Goal: Task Accomplishment & Management: Manage account settings

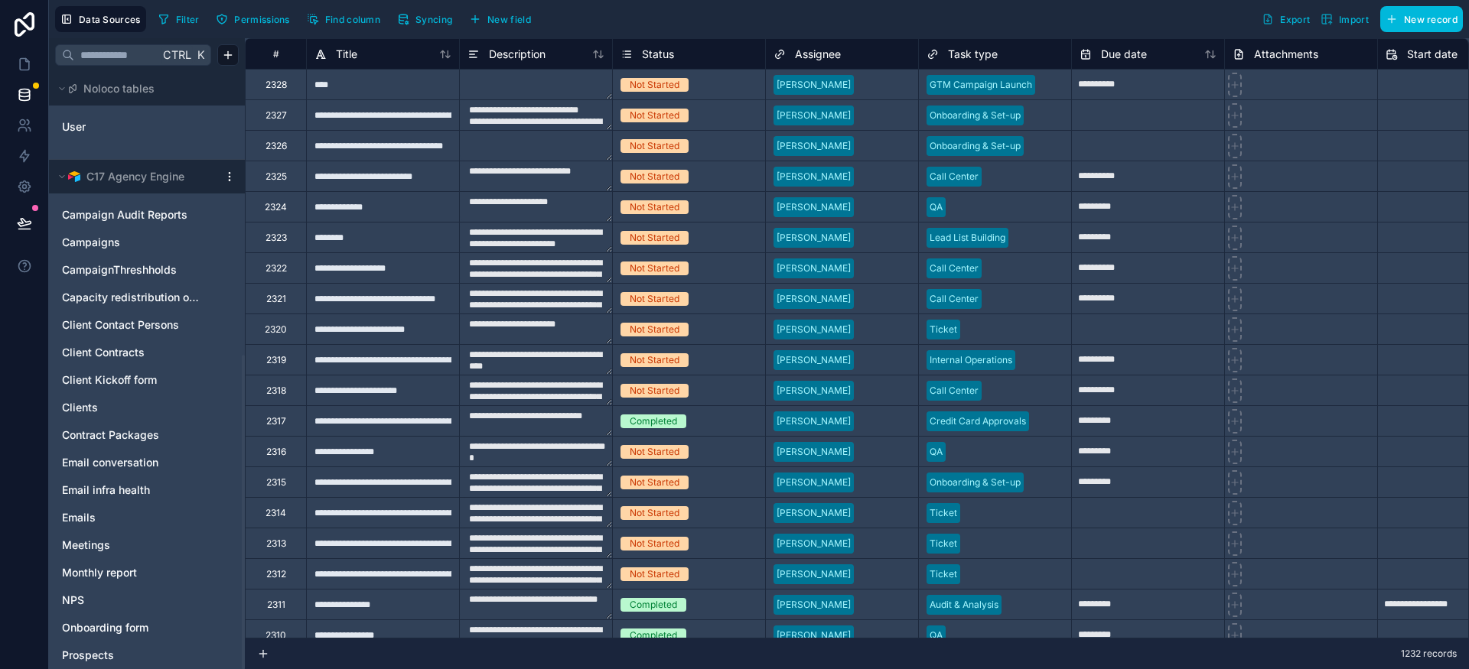
scroll to position [539, 0]
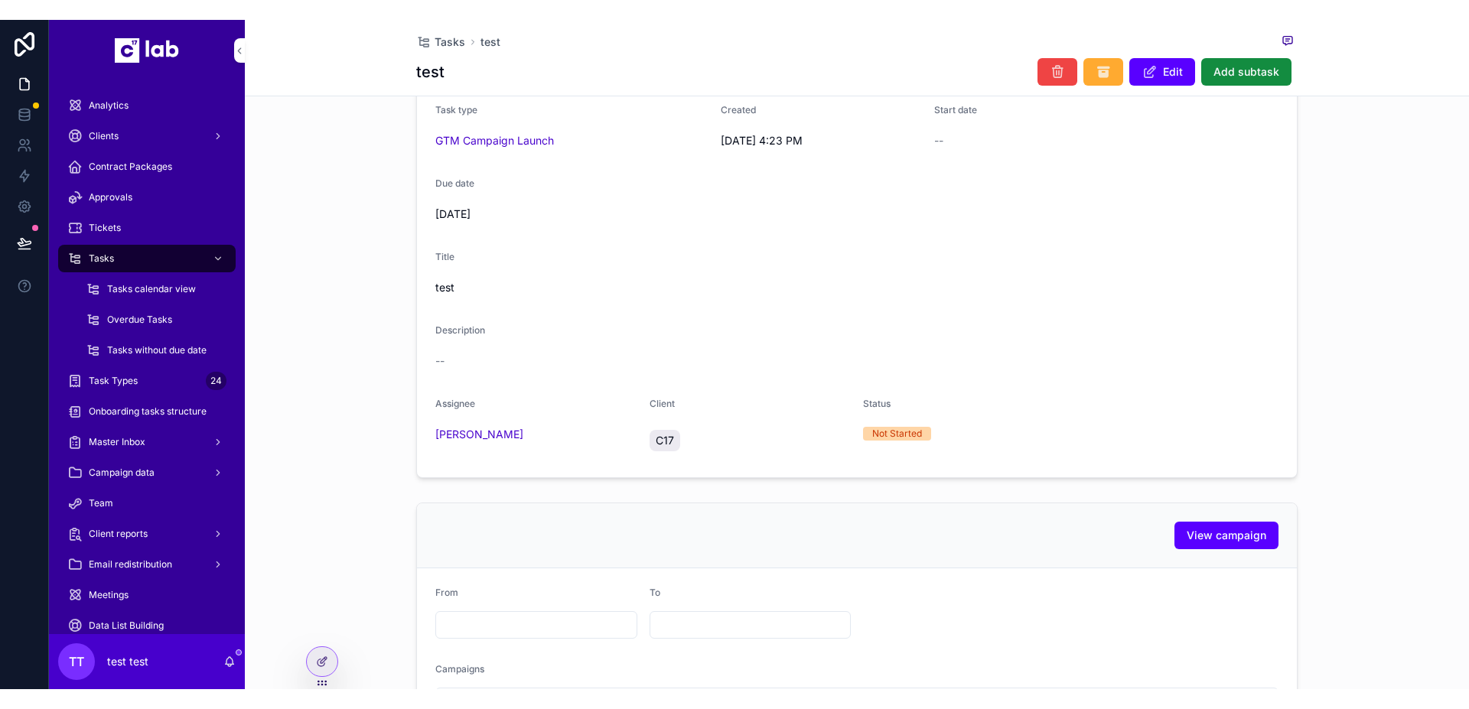
scroll to position [11, 0]
